Goal: Find specific page/section: Find specific page/section

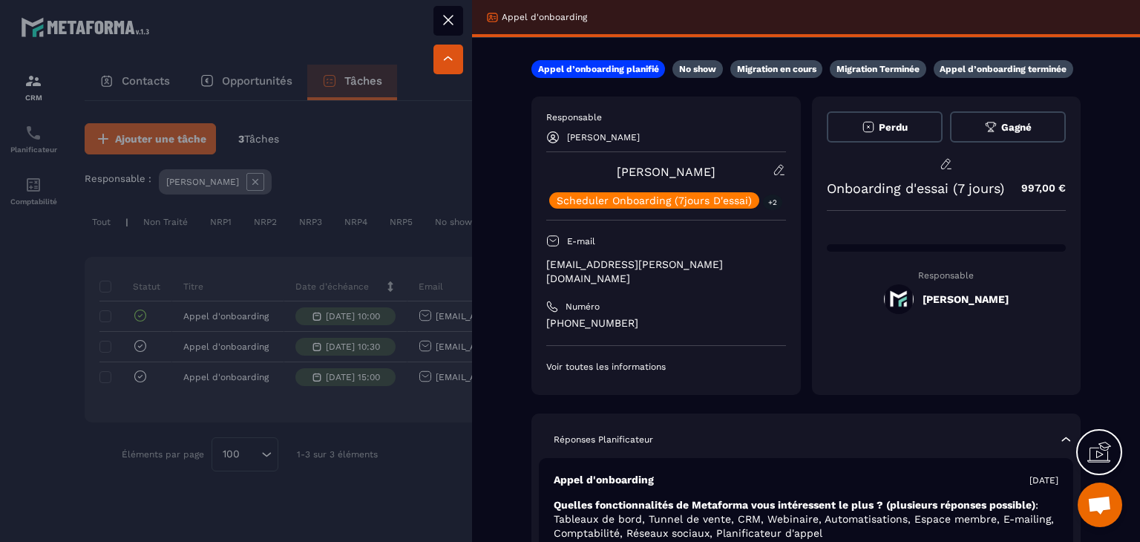
click at [449, 420] on div at bounding box center [570, 271] width 1140 height 542
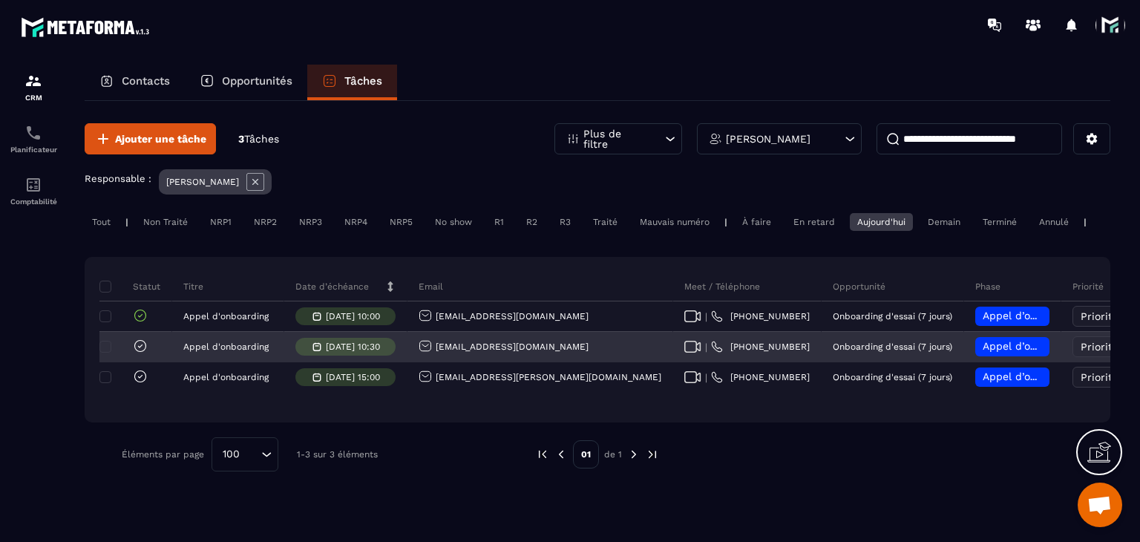
click at [685, 353] on icon at bounding box center [693, 347] width 17 height 12
click at [440, 355] on div "[EMAIL_ADDRESS][DOMAIN_NAME]" at bounding box center [504, 347] width 170 height 16
